Goal: Find specific page/section: Find specific page/section

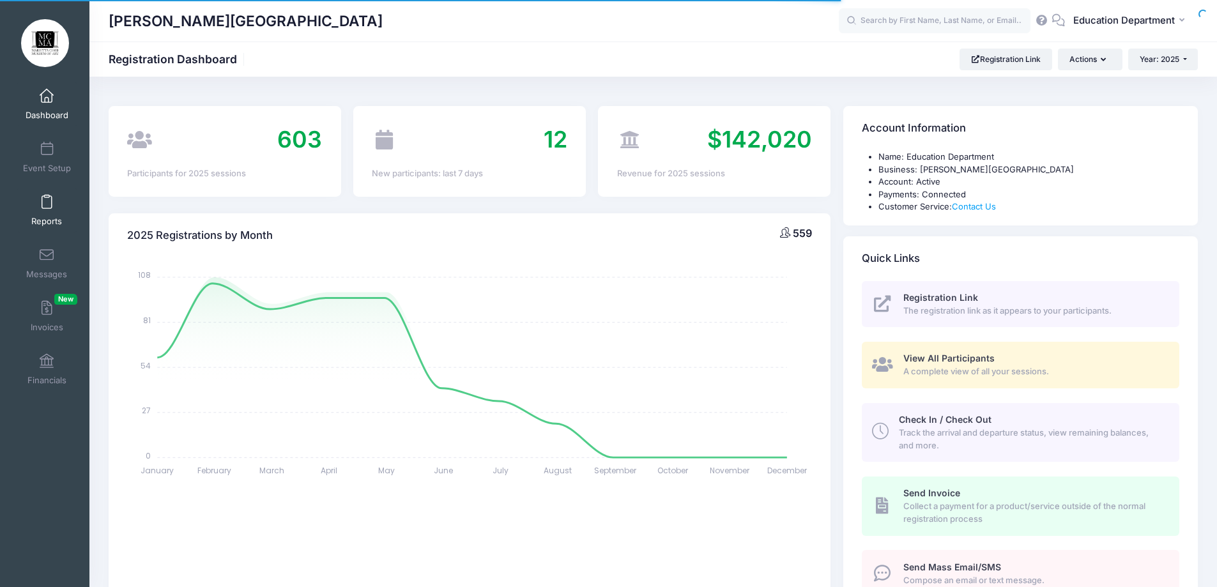
click at [47, 202] on span at bounding box center [47, 202] width 0 height 14
click at [0, 0] on div at bounding box center [0, 0] width 0 height 0
select select
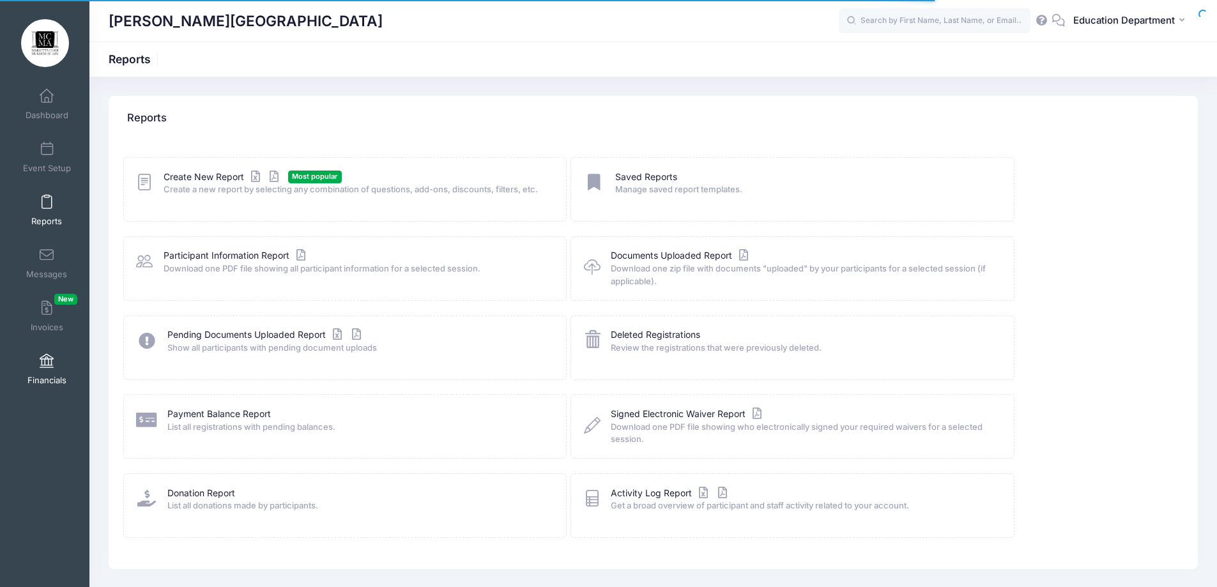
click at [47, 361] on span at bounding box center [47, 361] width 0 height 14
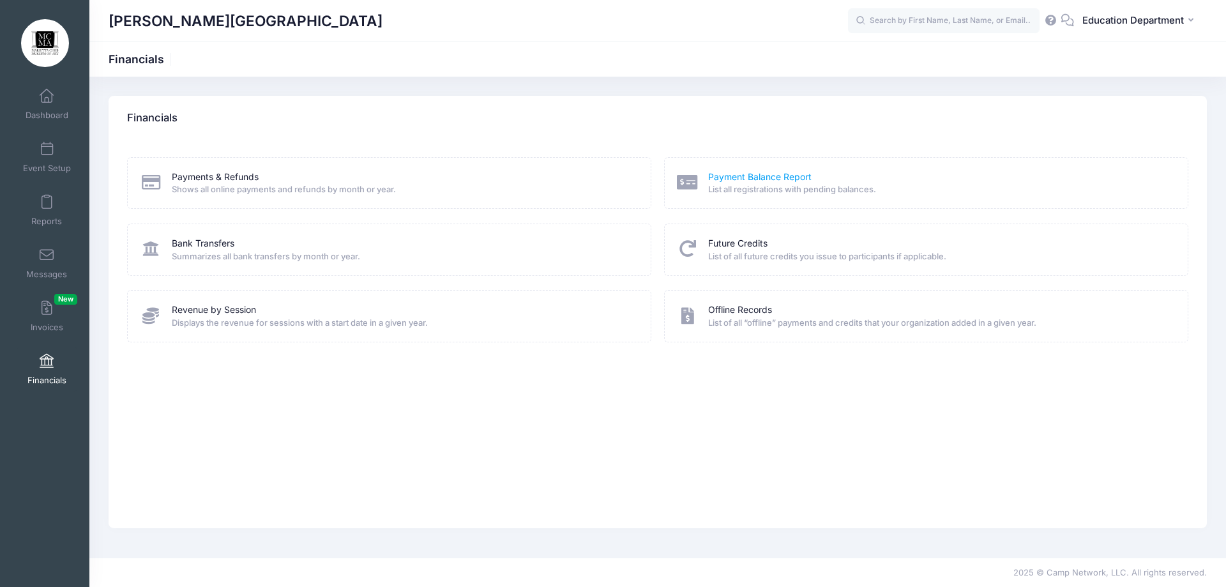
click at [772, 179] on link "Payment Balance Report" at bounding box center [759, 177] width 103 height 13
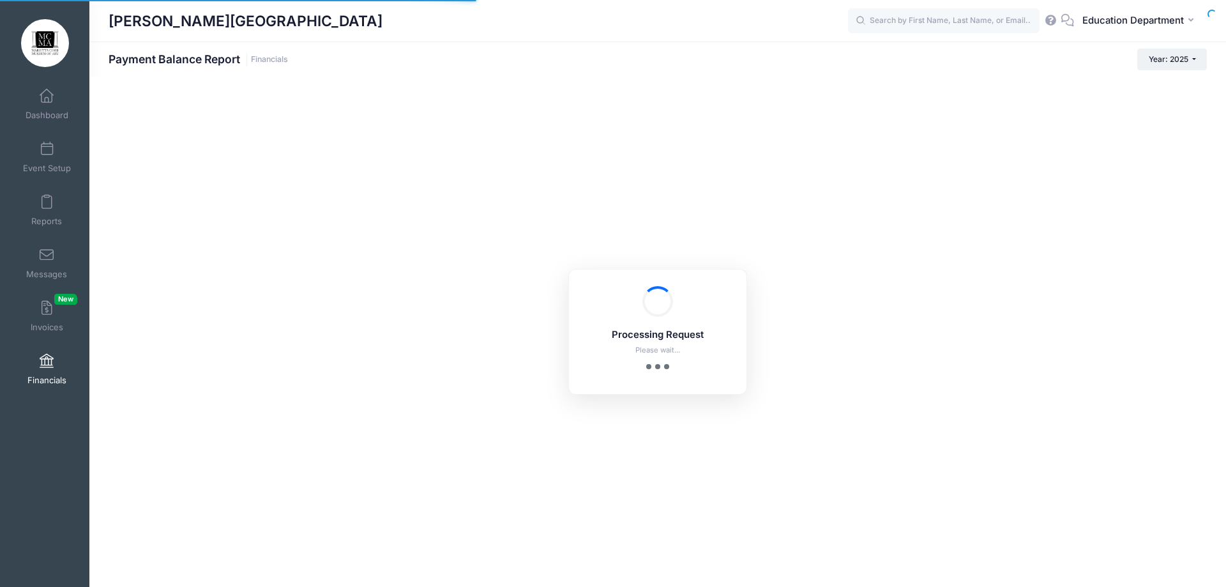
select select "10"
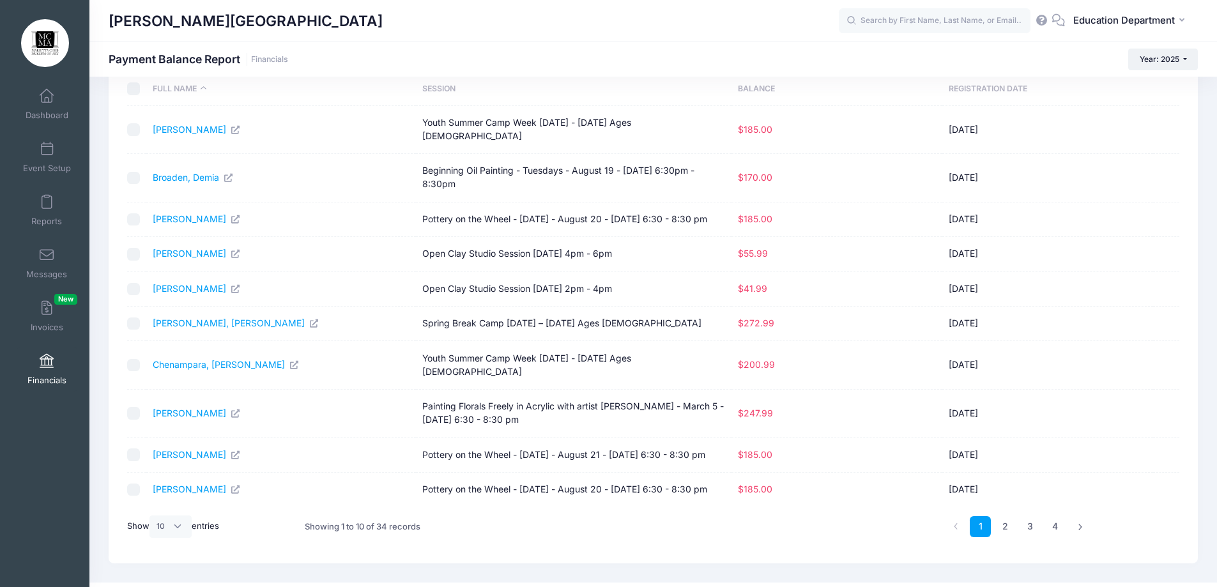
scroll to position [40, 0]
